Goal: Task Accomplishment & Management: Manage account settings

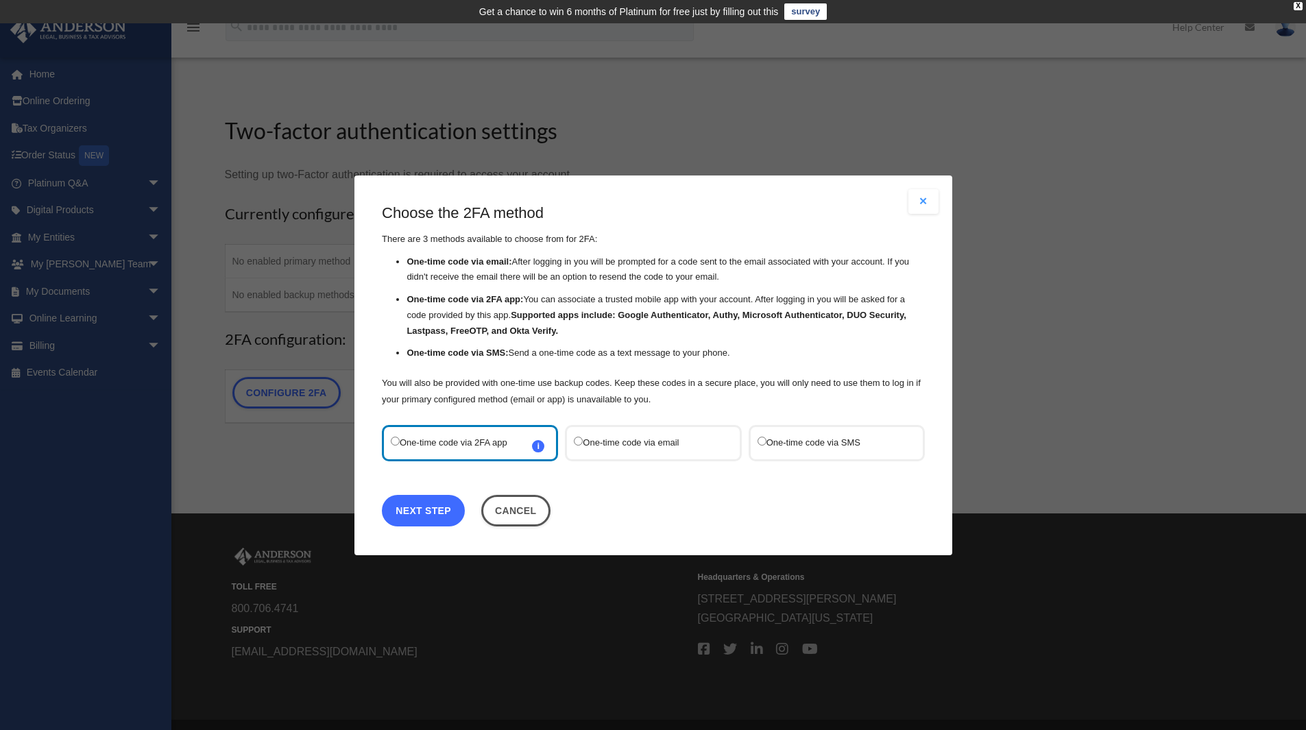
click at [430, 504] on link "Next Step" at bounding box center [423, 510] width 83 height 32
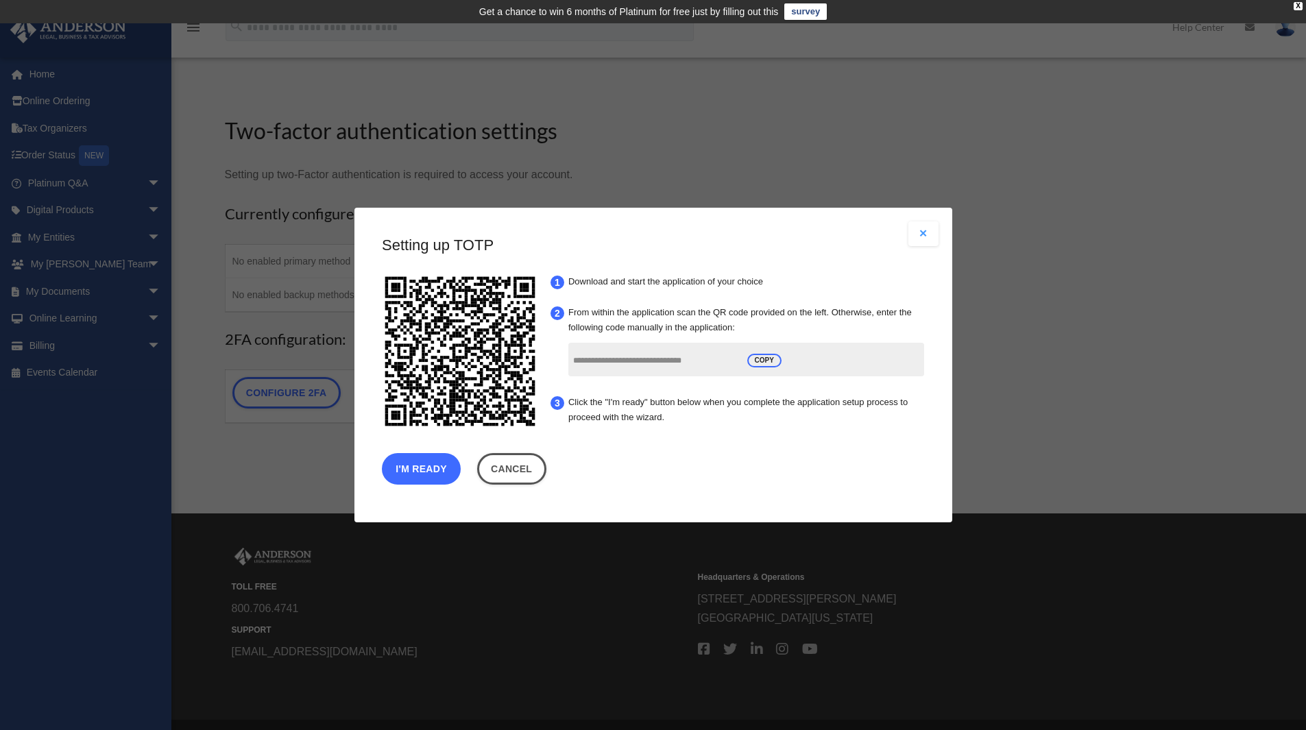
click at [441, 474] on button "I'm Ready" at bounding box center [421, 469] width 79 height 32
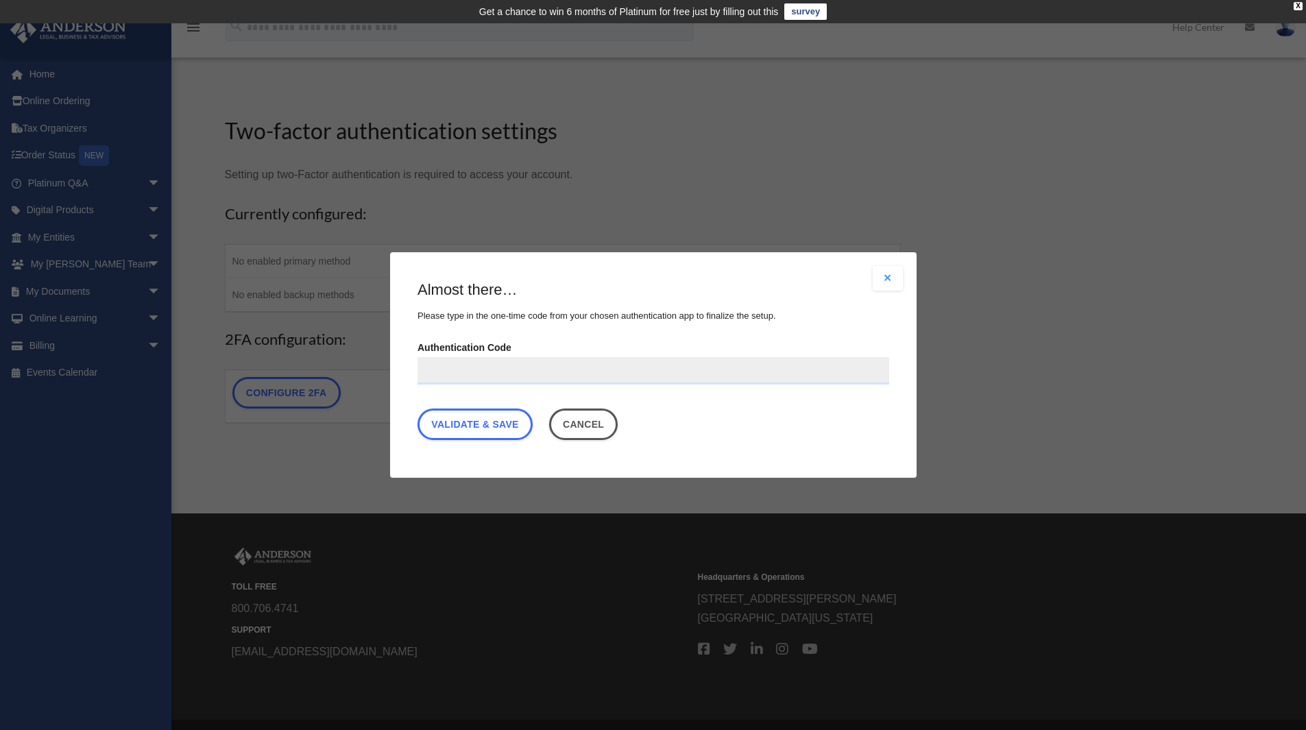
click at [450, 370] on input "Authentication Code" at bounding box center [653, 370] width 472 height 27
type input "******"
click at [461, 414] on link "Validate & Save" at bounding box center [474, 424] width 115 height 32
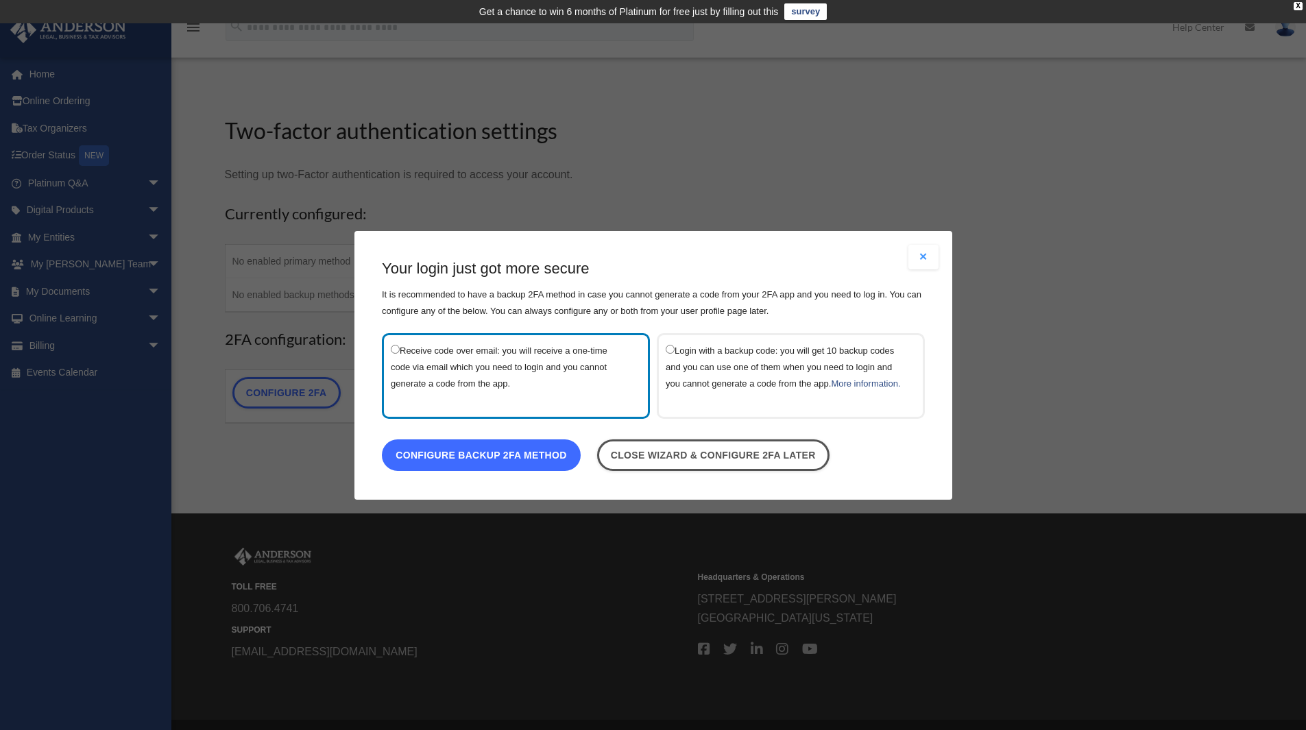
click at [546, 470] on link "Configure backup 2FA method" at bounding box center [481, 455] width 199 height 32
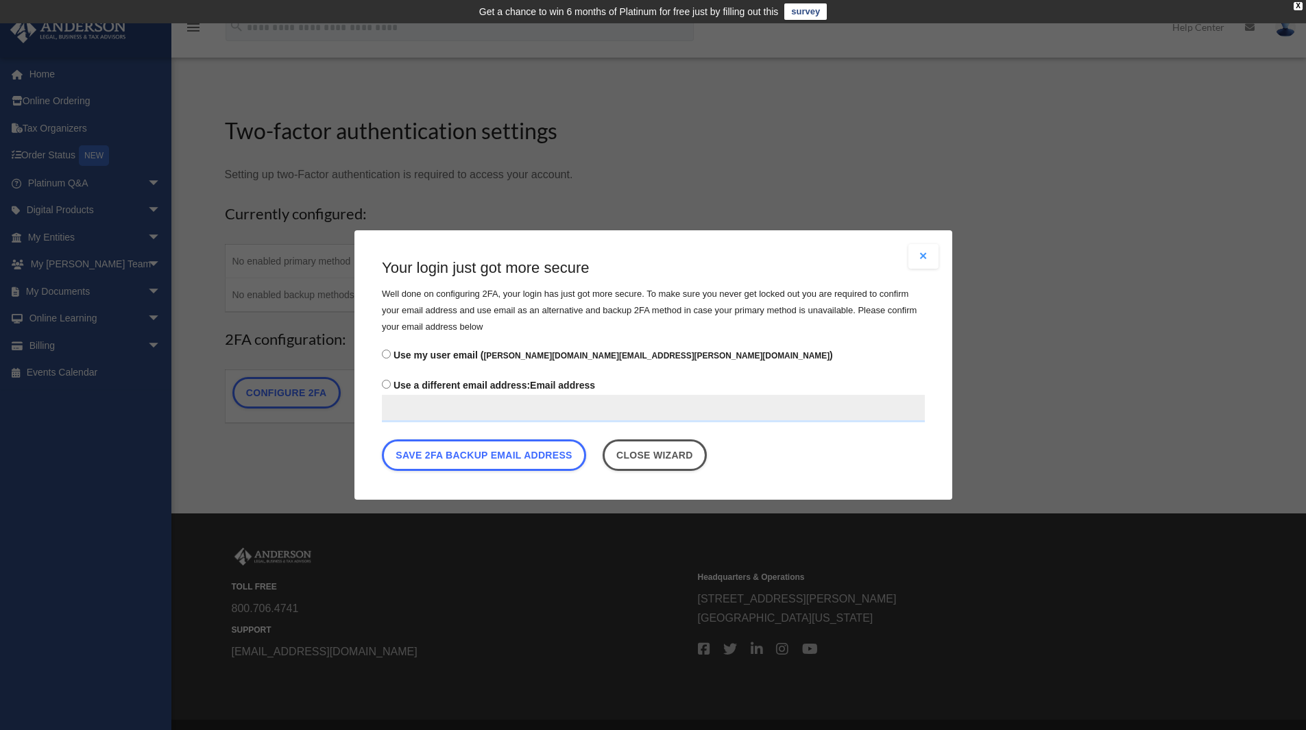
click at [424, 408] on input "Use a different email address: Email address" at bounding box center [653, 408] width 543 height 27
type input "**********"
click at [462, 456] on button "Save 2FA backup email address" at bounding box center [484, 455] width 204 height 32
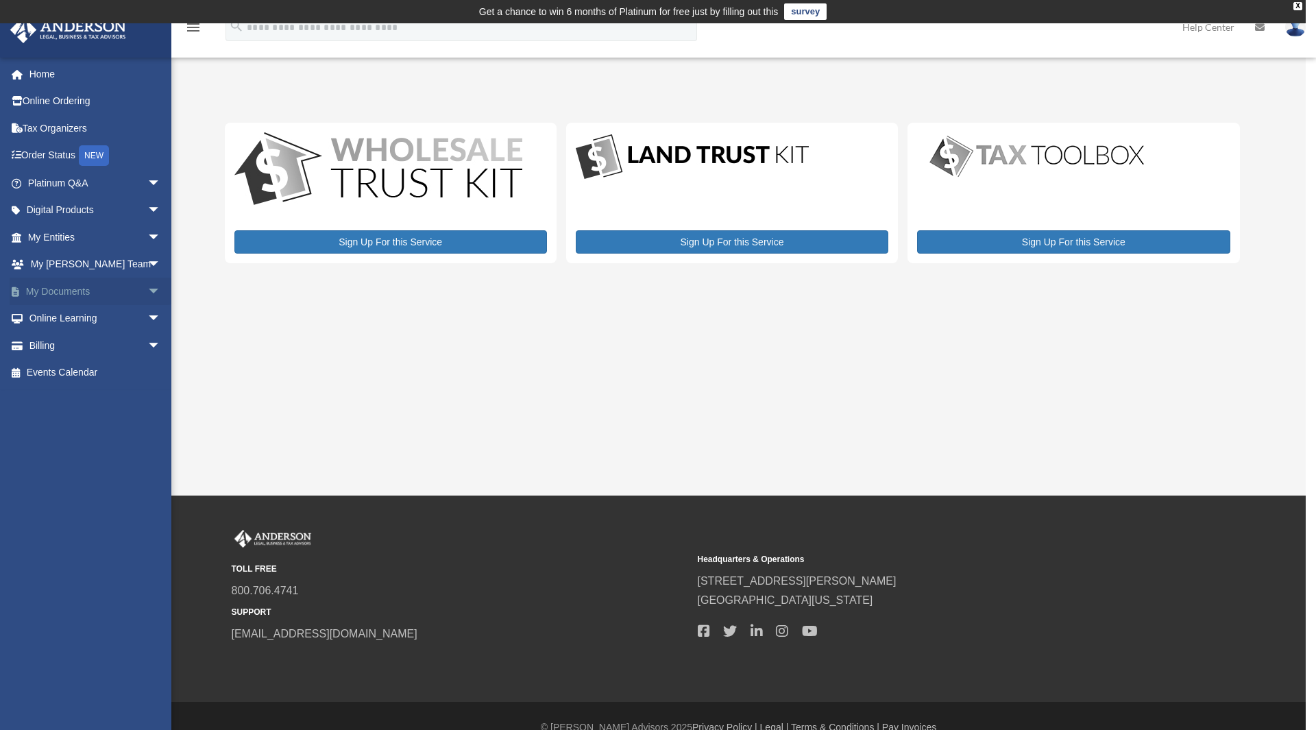
click at [75, 286] on link "My Documents arrow_drop_down" at bounding box center [96, 291] width 172 height 27
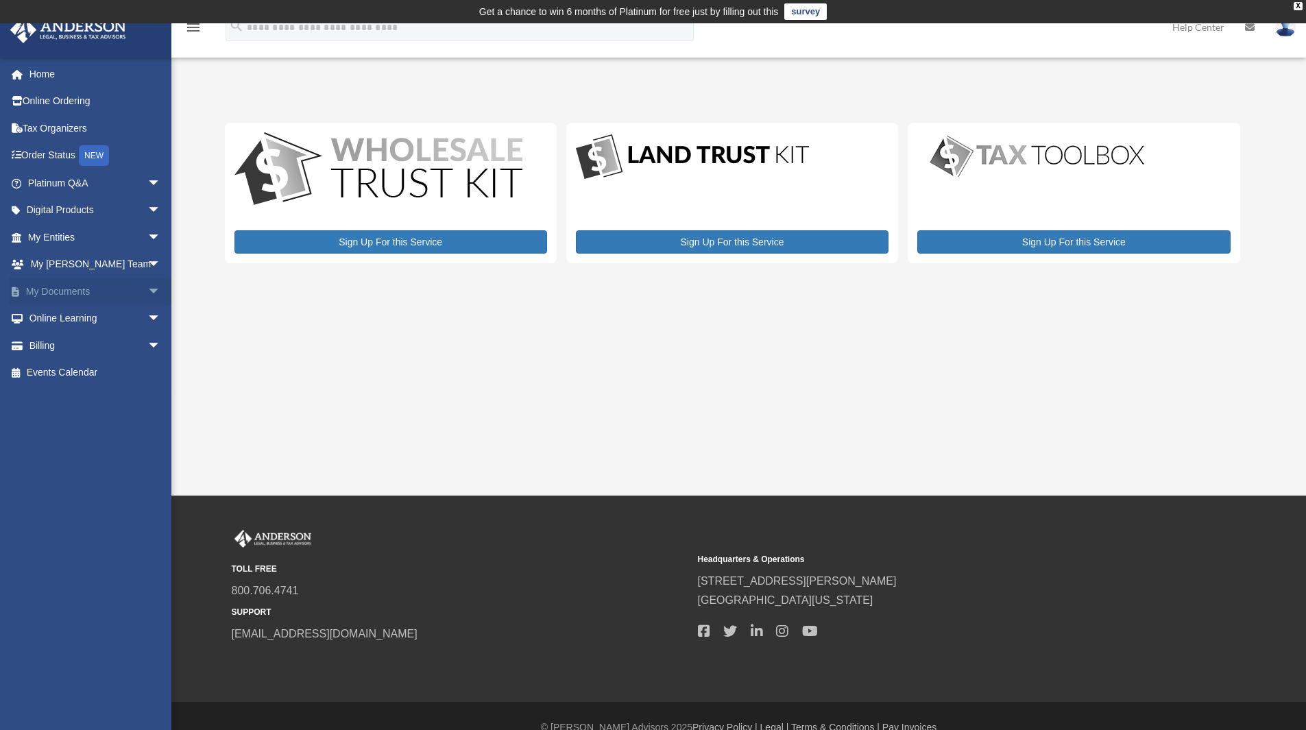
click at [147, 286] on span "arrow_drop_down" at bounding box center [160, 292] width 27 height 28
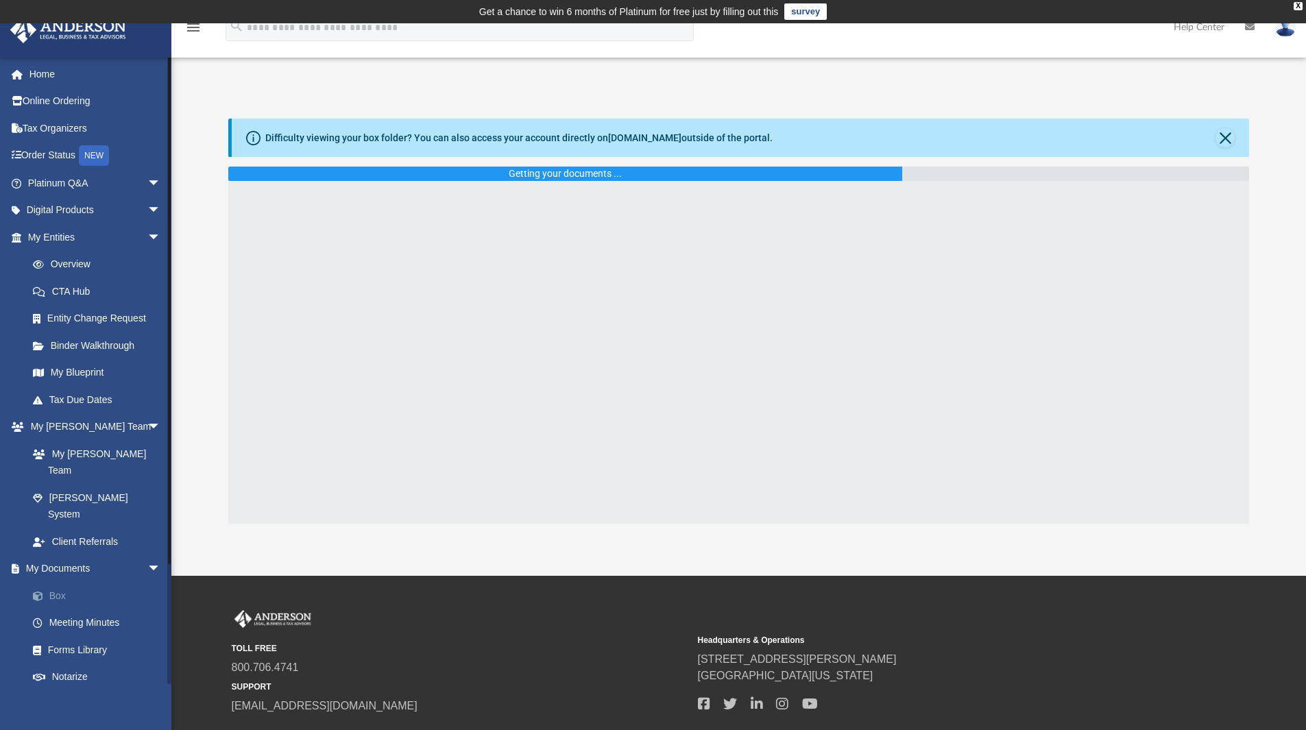
click at [62, 582] on link "Box" at bounding box center [100, 595] width 162 height 27
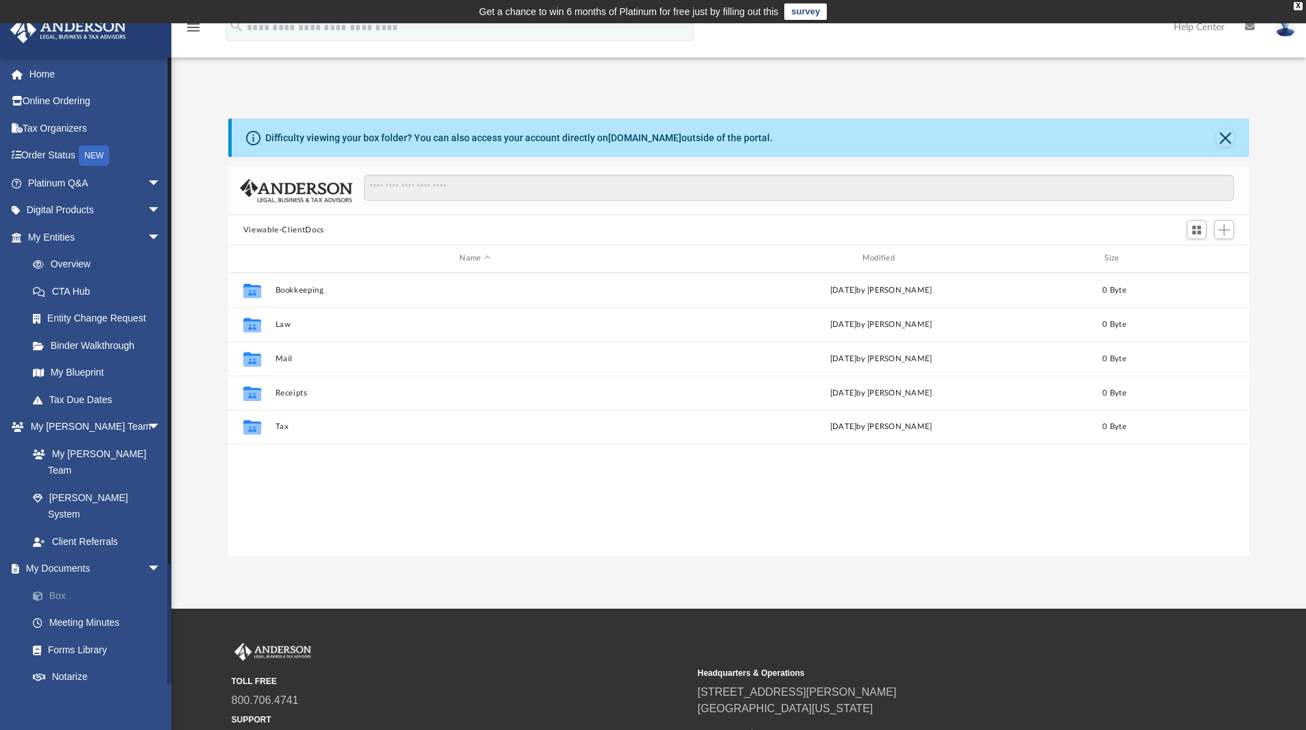
scroll to position [302, 1010]
click at [304, 232] on button "Viewable-ClientDocs" at bounding box center [283, 230] width 81 height 12
click at [304, 229] on button "Viewable-ClientDocs" at bounding box center [283, 230] width 81 height 12
click at [356, 466] on div "Collaborated Folder Bookkeeping Fri Jul 25 2025 by Charles Rogler 0 Byte Collab…" at bounding box center [738, 415] width 1021 height 284
click at [1228, 230] on span "Add" at bounding box center [1224, 230] width 12 height 12
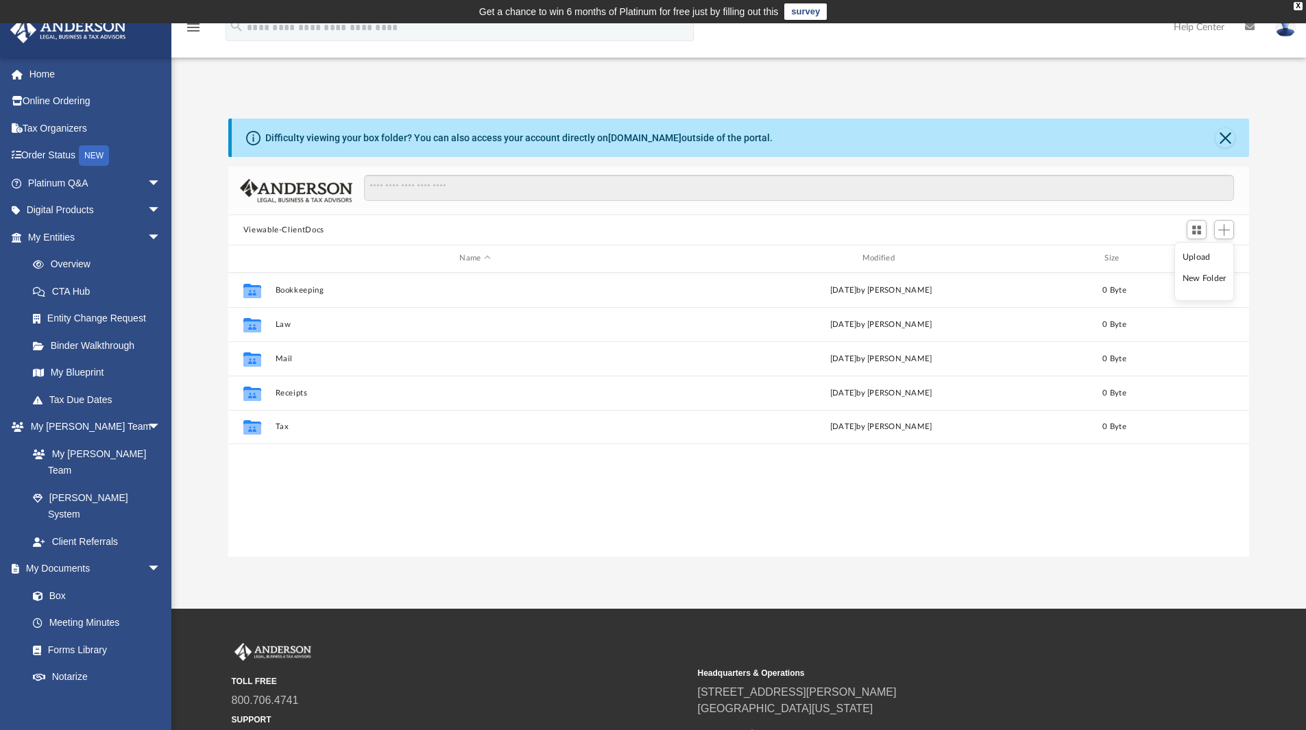
click at [1195, 276] on li "New Folder" at bounding box center [1204, 278] width 44 height 14
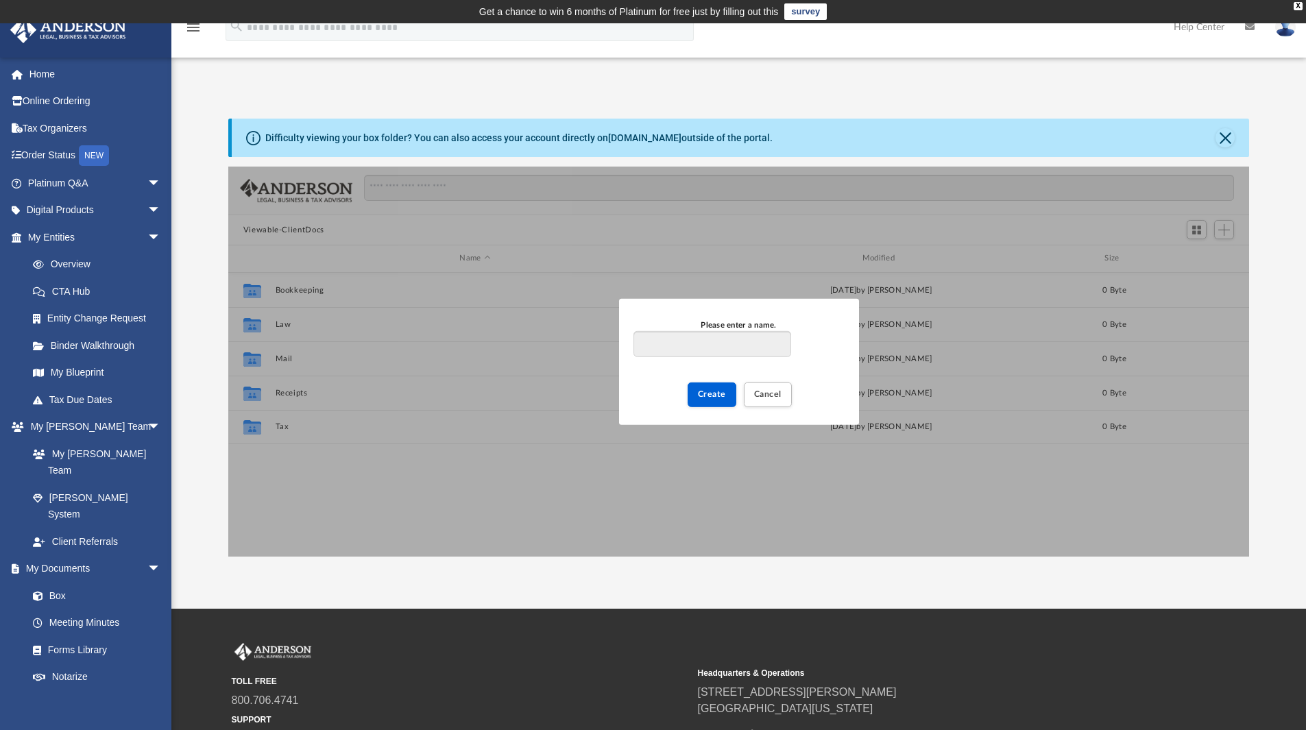
click at [722, 344] on input "Please enter a name." at bounding box center [711, 344] width 157 height 26
type input "**********"
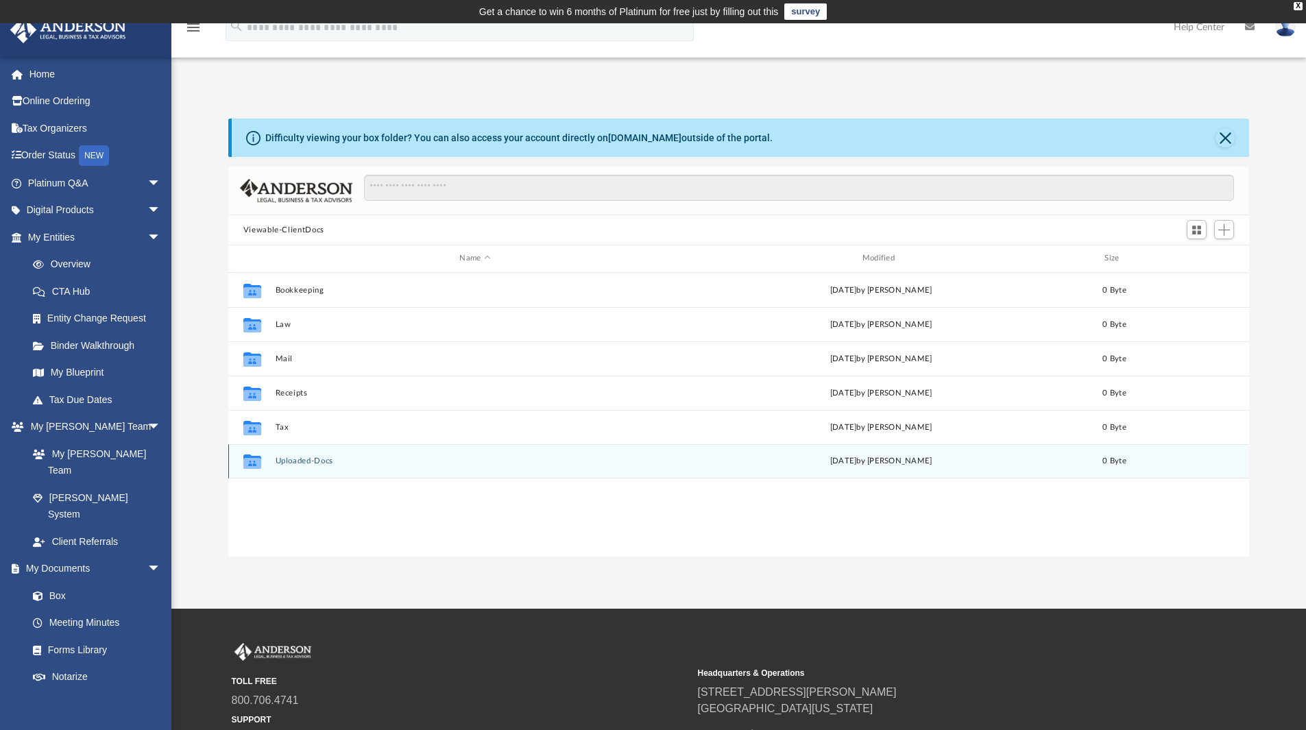
click at [299, 459] on button "Uploaded-Docs" at bounding box center [475, 460] width 400 height 9
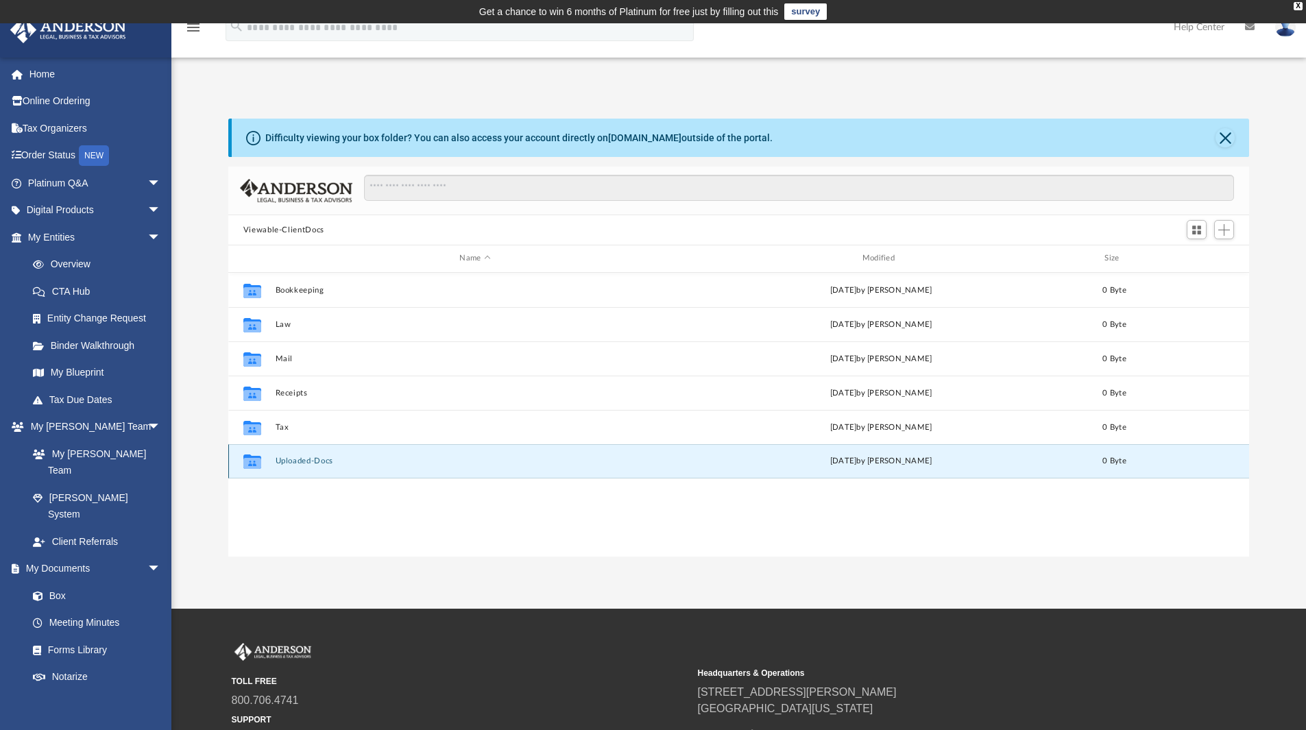
click at [299, 459] on button "Uploaded-Docs" at bounding box center [475, 460] width 400 height 9
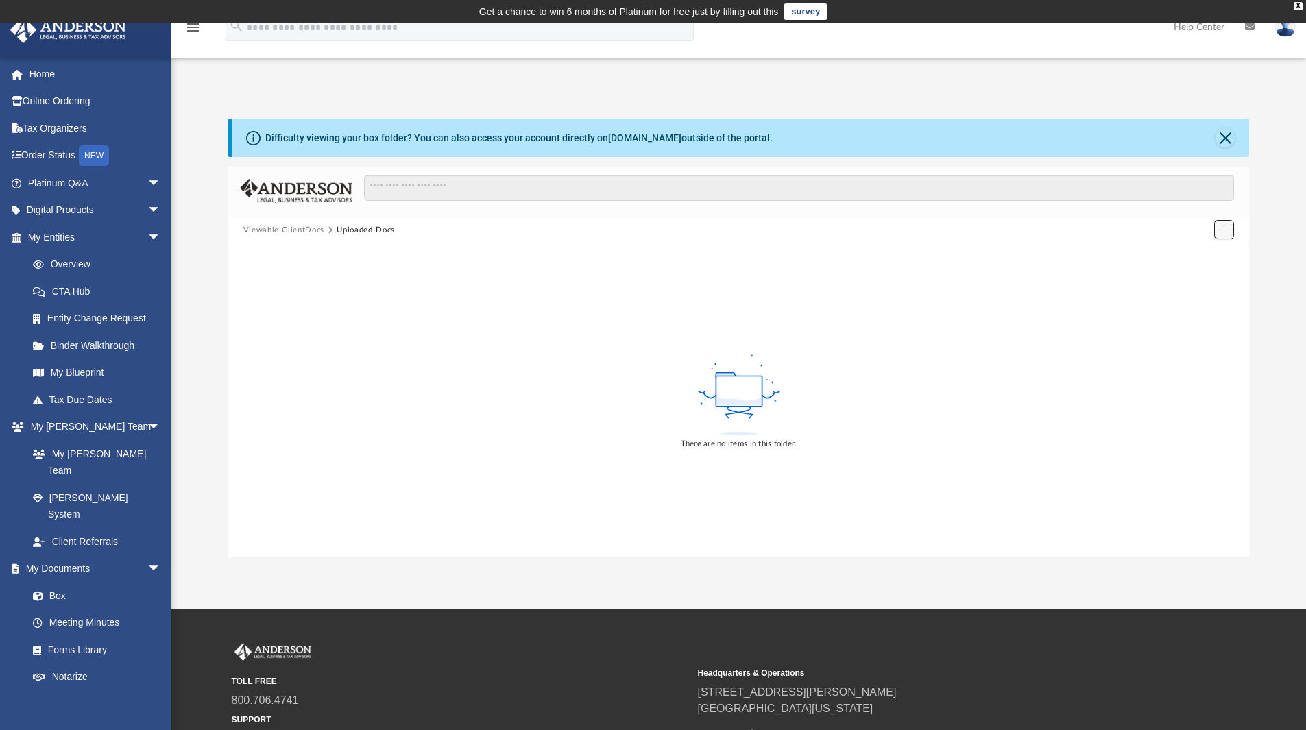
click at [1227, 230] on span "Add" at bounding box center [1224, 230] width 12 height 12
click at [1208, 255] on li "Upload" at bounding box center [1204, 257] width 44 height 14
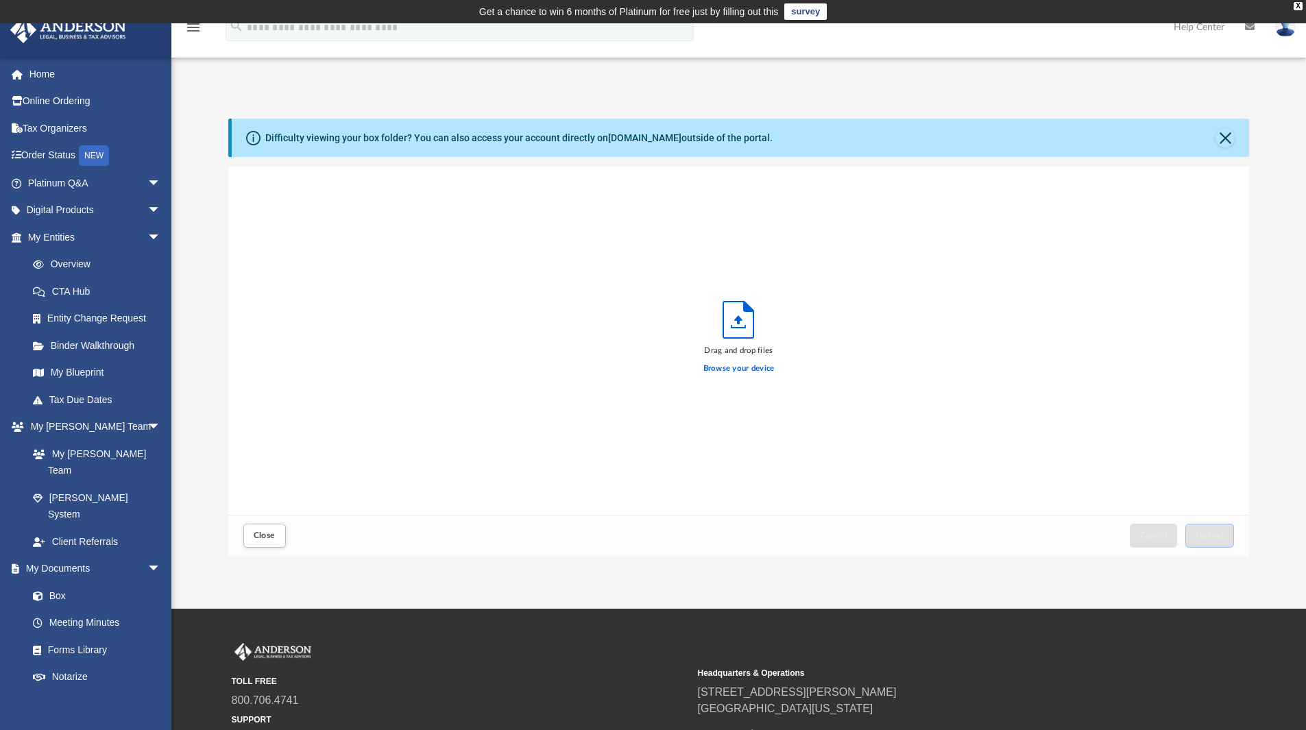
scroll to position [337, 1010]
click at [709, 365] on label "Browse your device" at bounding box center [738, 369] width 71 height 12
click at [0, 0] on input "Browse your device" at bounding box center [0, 0] width 0 height 0
click at [1213, 535] on span "Upload" at bounding box center [1209, 535] width 29 height 8
